Goal: Task Accomplishment & Management: Manage account settings

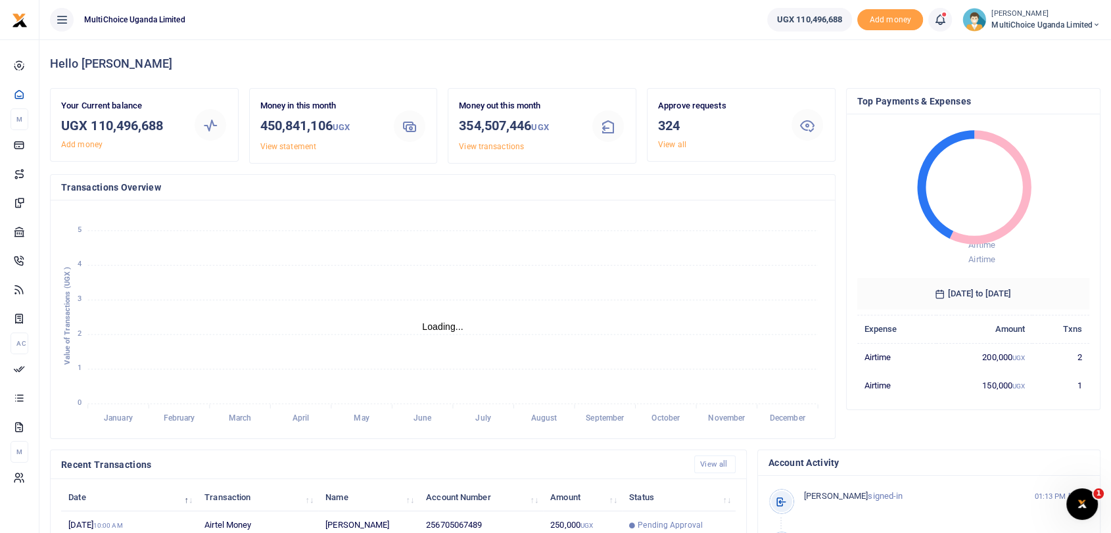
scroll to position [11, 11]
drag, startPoint x: 93, startPoint y: 125, endPoint x: 175, endPoint y: 126, distance: 81.5
click at [175, 126] on h3 "UGX 110,496,688" at bounding box center [122, 126] width 122 height 20
copy h3 "110,496,688"
click at [661, 140] on link "View all" at bounding box center [672, 144] width 28 height 9
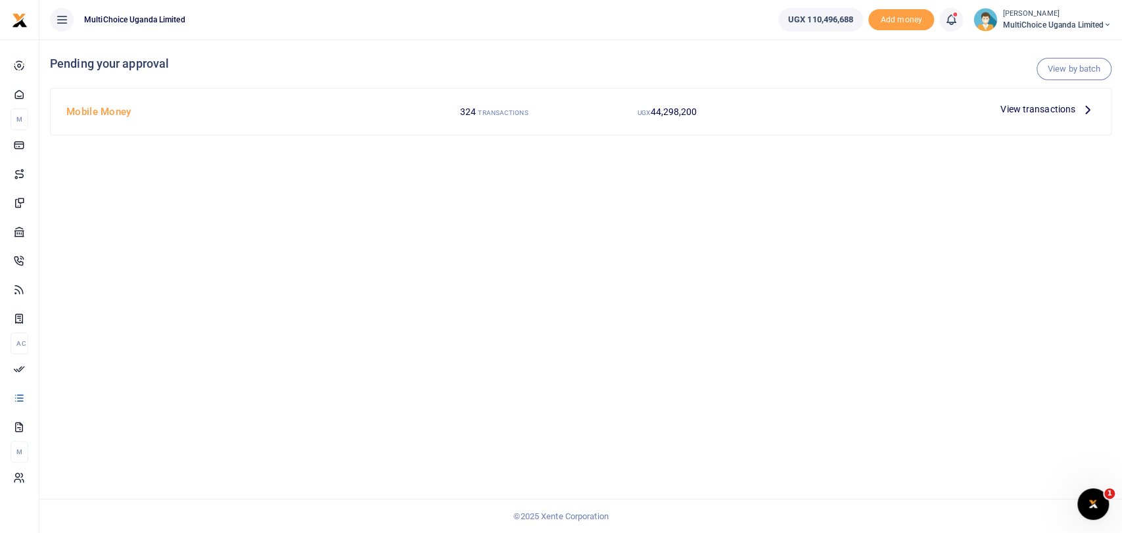
click at [1053, 108] on span "View transactions" at bounding box center [1038, 109] width 75 height 14
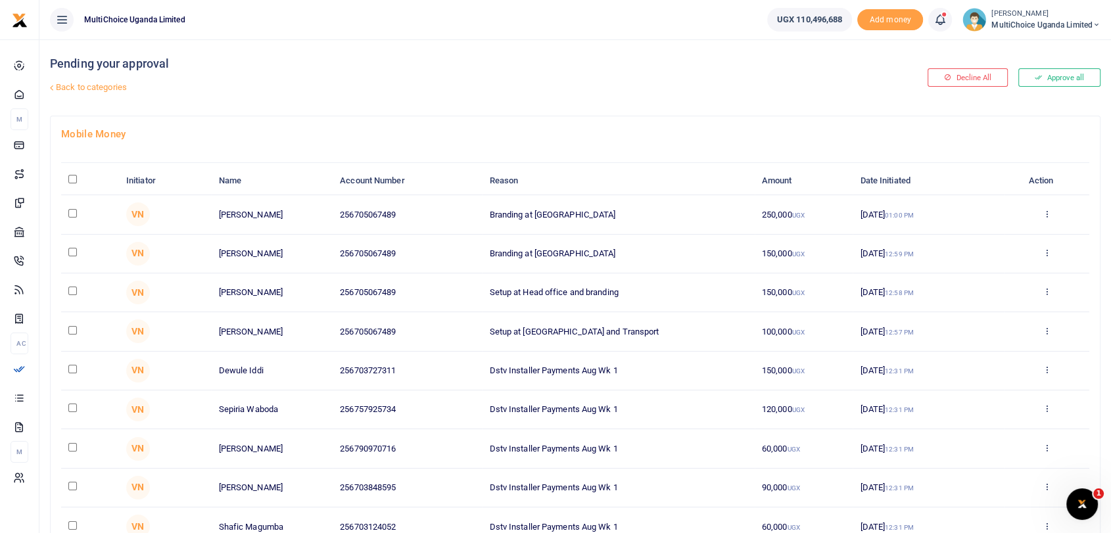
click at [1051, 74] on button "Approve all" at bounding box center [1060, 77] width 82 height 18
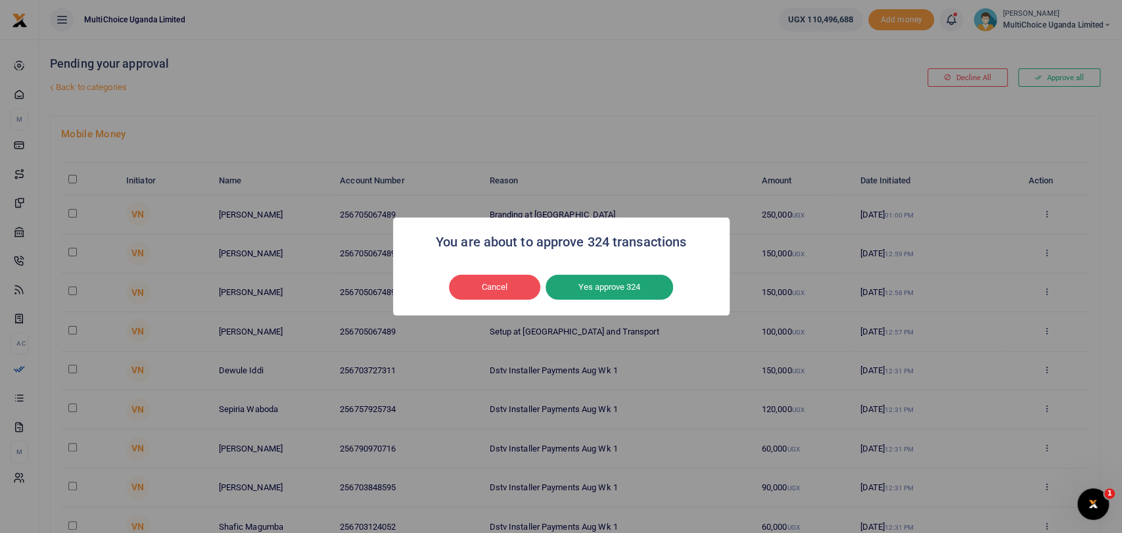
click at [625, 285] on button "Yes approve 324" at bounding box center [610, 287] width 128 height 25
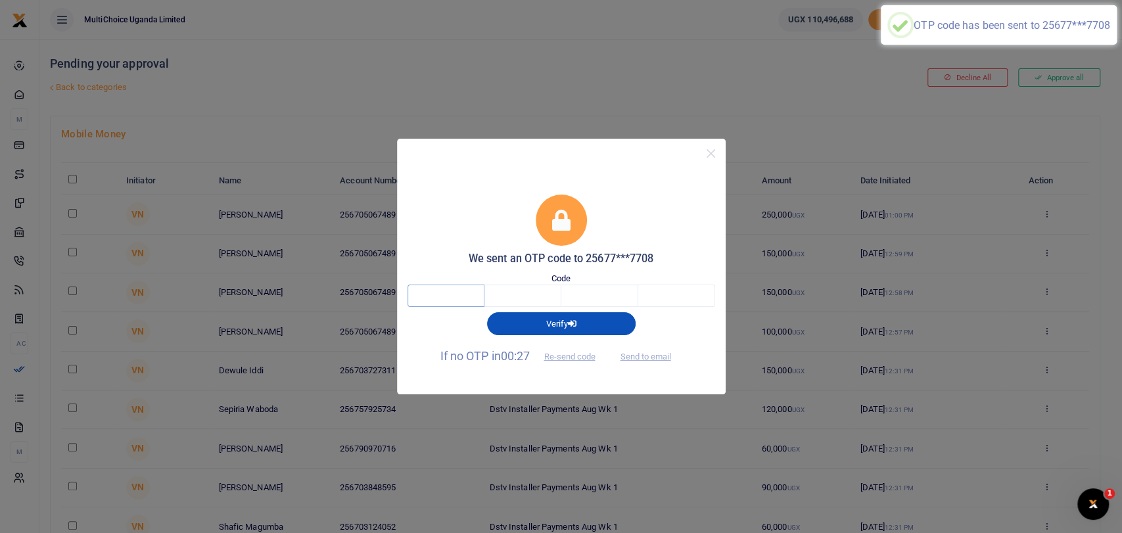
click at [446, 306] on input "text" at bounding box center [446, 296] width 77 height 22
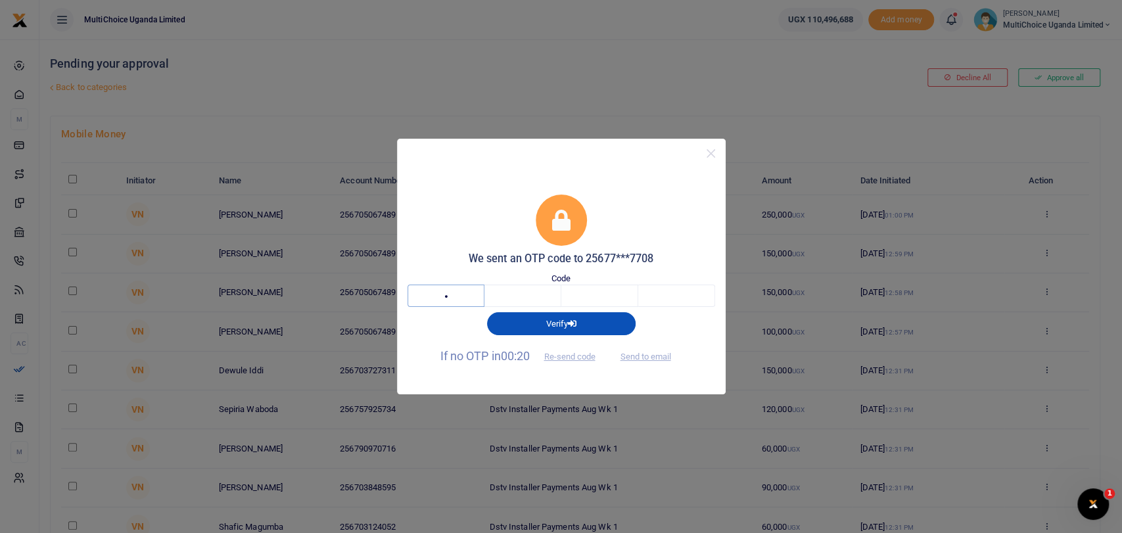
type input "6"
type input "7"
type input "3"
type input "4"
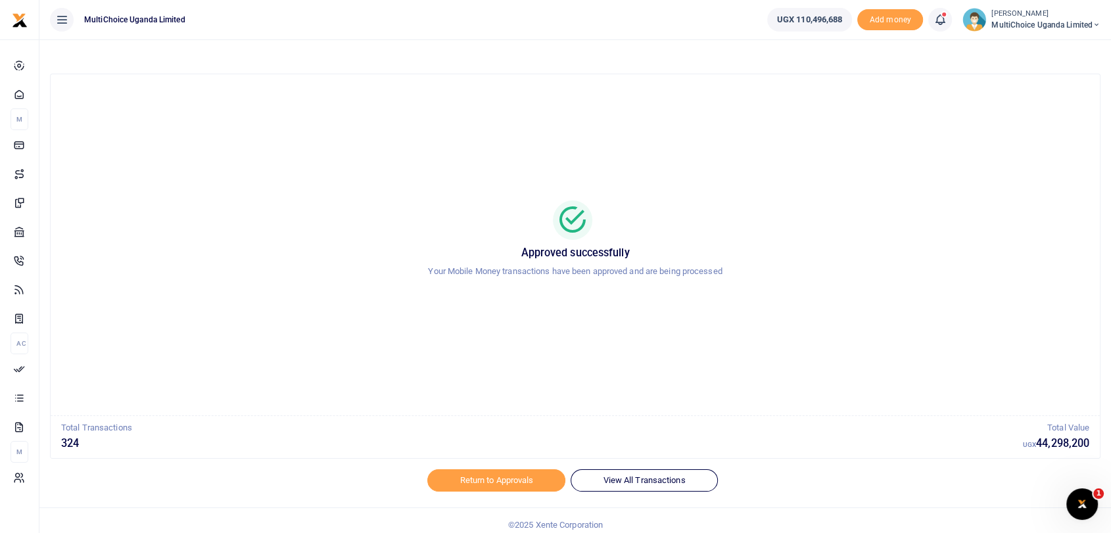
click at [1011, 22] on span "MultiChoice Uganda Limited" at bounding box center [1046, 25] width 109 height 12
click at [1024, 43] on link "Switch accounts" at bounding box center [1040, 48] width 115 height 18
